Goal: Transaction & Acquisition: Purchase product/service

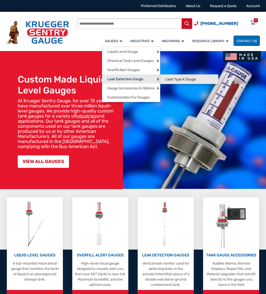
click at [188, 79] on span "Leak Type K Gauge" at bounding box center [181, 79] width 31 height 5
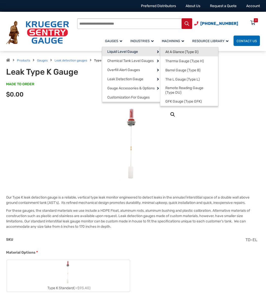
click at [182, 53] on span "At A Glance (Type D)" at bounding box center [182, 52] width 33 height 5
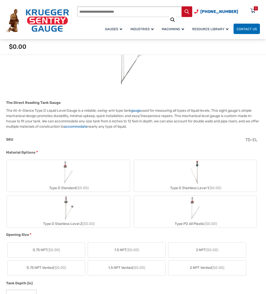
scroll to position [156, 0]
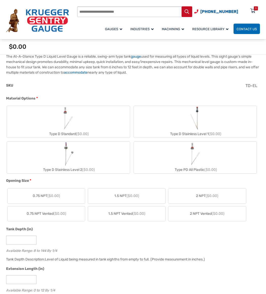
click at [68, 195] on label "0.75 NPT ($0.00)" at bounding box center [46, 196] width 77 height 15
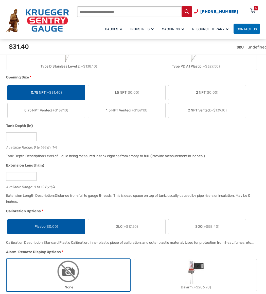
scroll to position [291, 0]
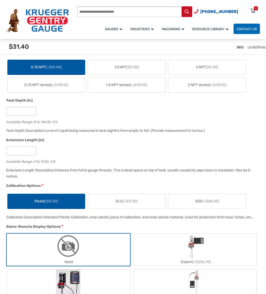
click at [79, 200] on label "Plastic ($0.00)" at bounding box center [46, 201] width 77 height 15
click at [202, 204] on span "SGC (+$58.40)" at bounding box center [208, 201] width 24 height 5
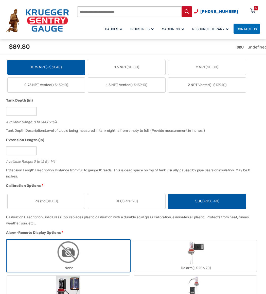
scroll to position [367, 0]
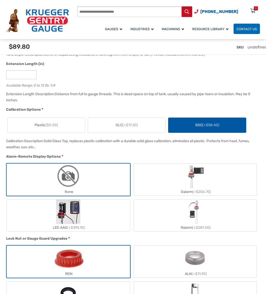
click at [202, 204] on label "Ralarm (+$281.00)" at bounding box center [195, 216] width 123 height 32
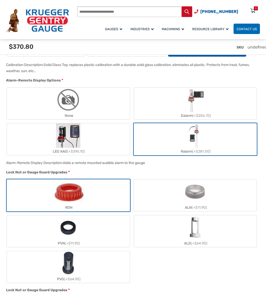
scroll to position [469, 0]
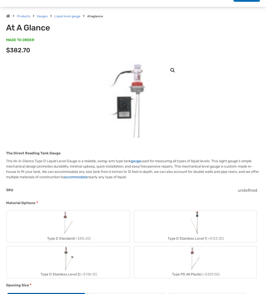
scroll to position [0, 0]
